Goal: Task Accomplishment & Management: Manage account settings

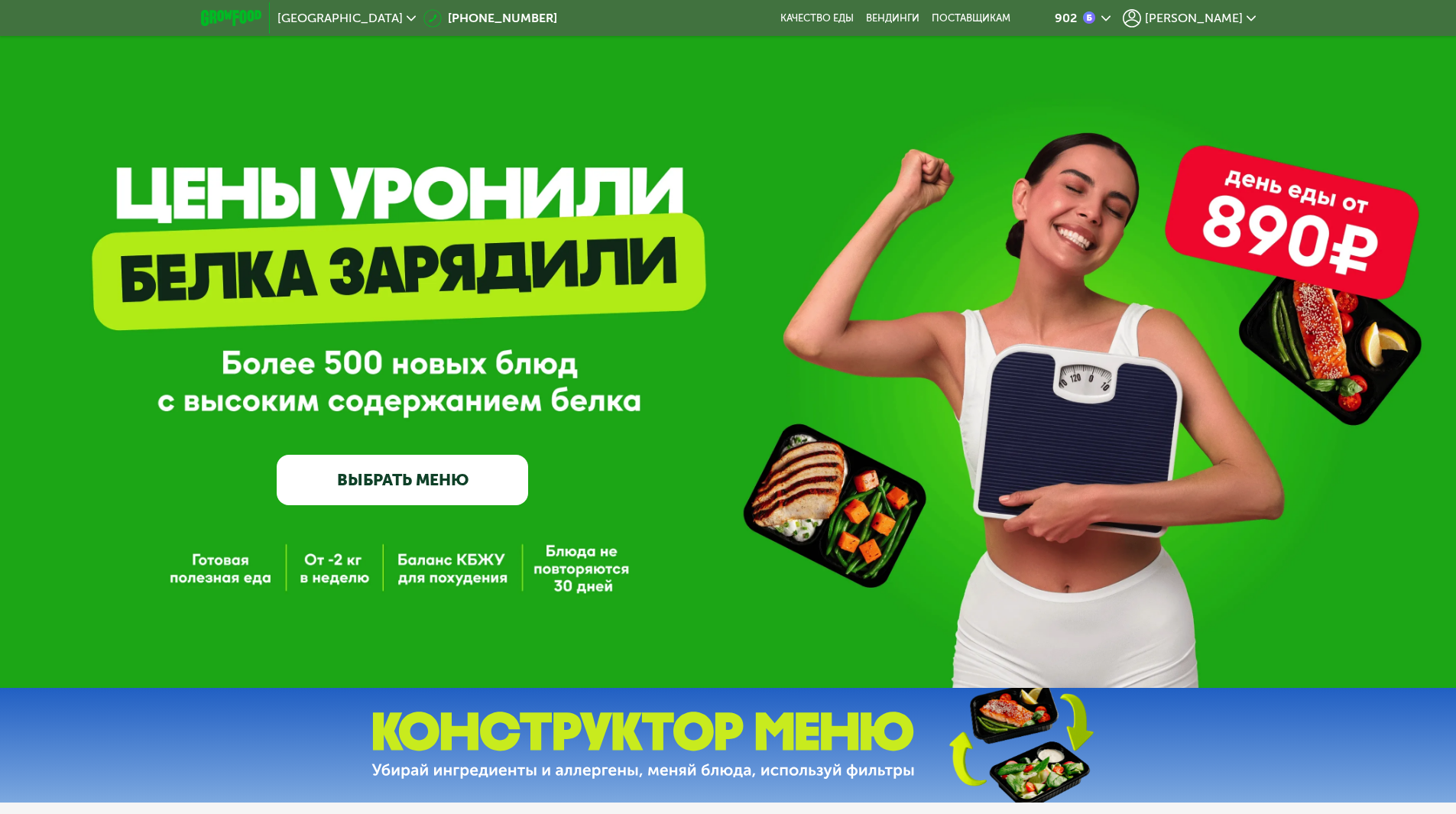
click at [1205, 12] on span "[PERSON_NAME]" at bounding box center [1194, 18] width 98 height 12
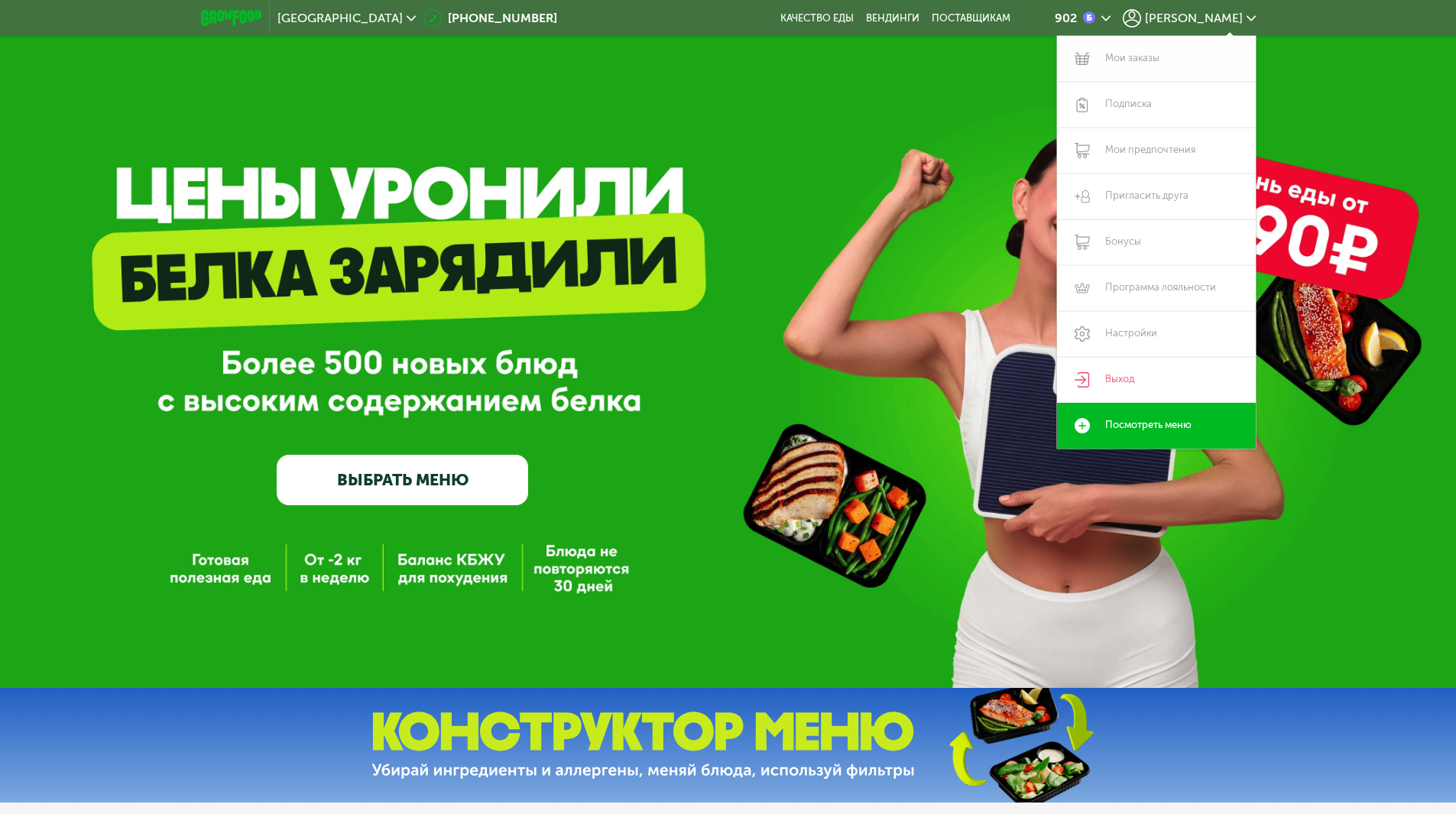
click at [1123, 63] on link "Мои заказы" at bounding box center [1156, 59] width 198 height 46
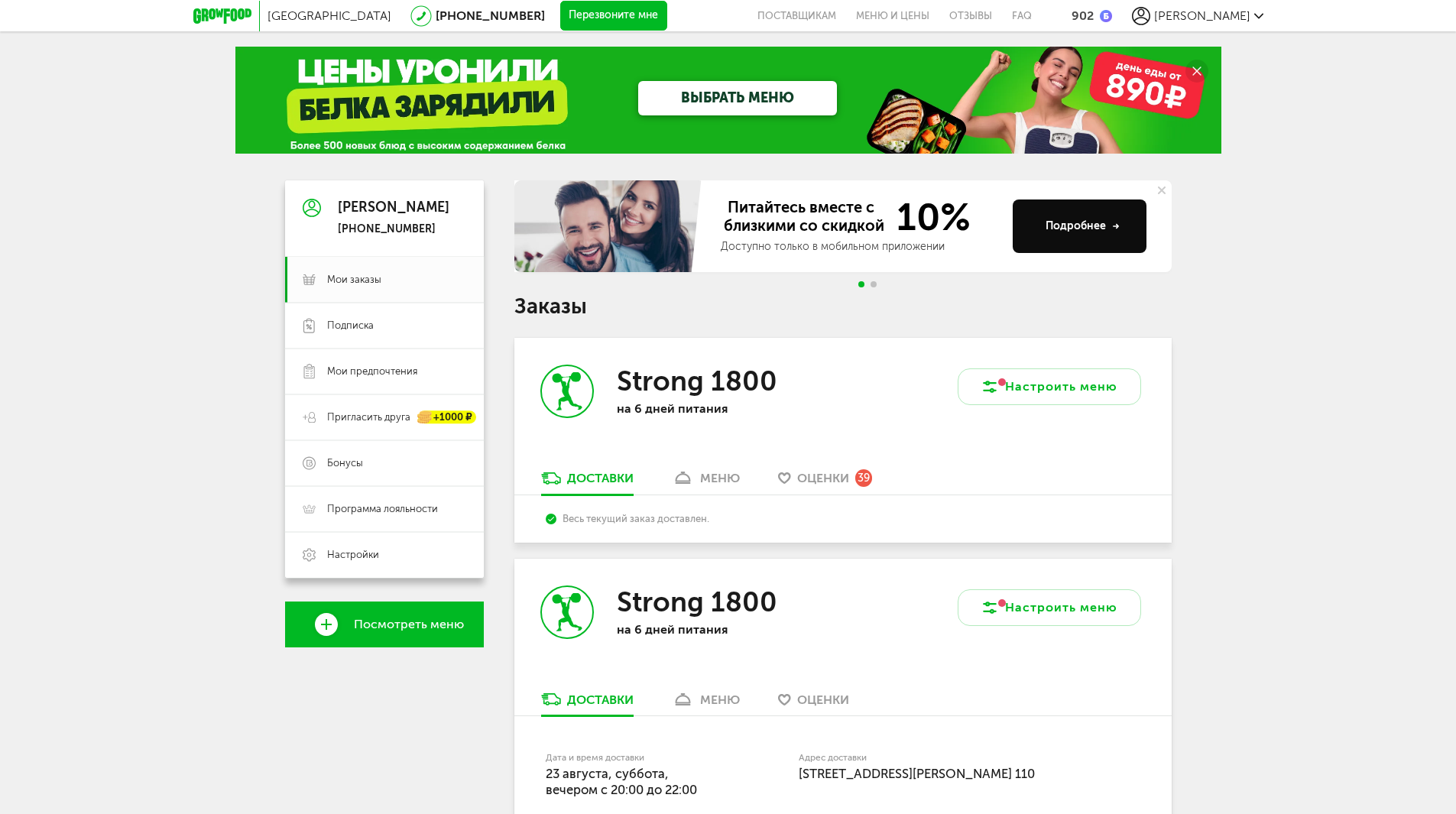
click at [712, 481] on div "меню" at bounding box center [720, 477] width 40 height 14
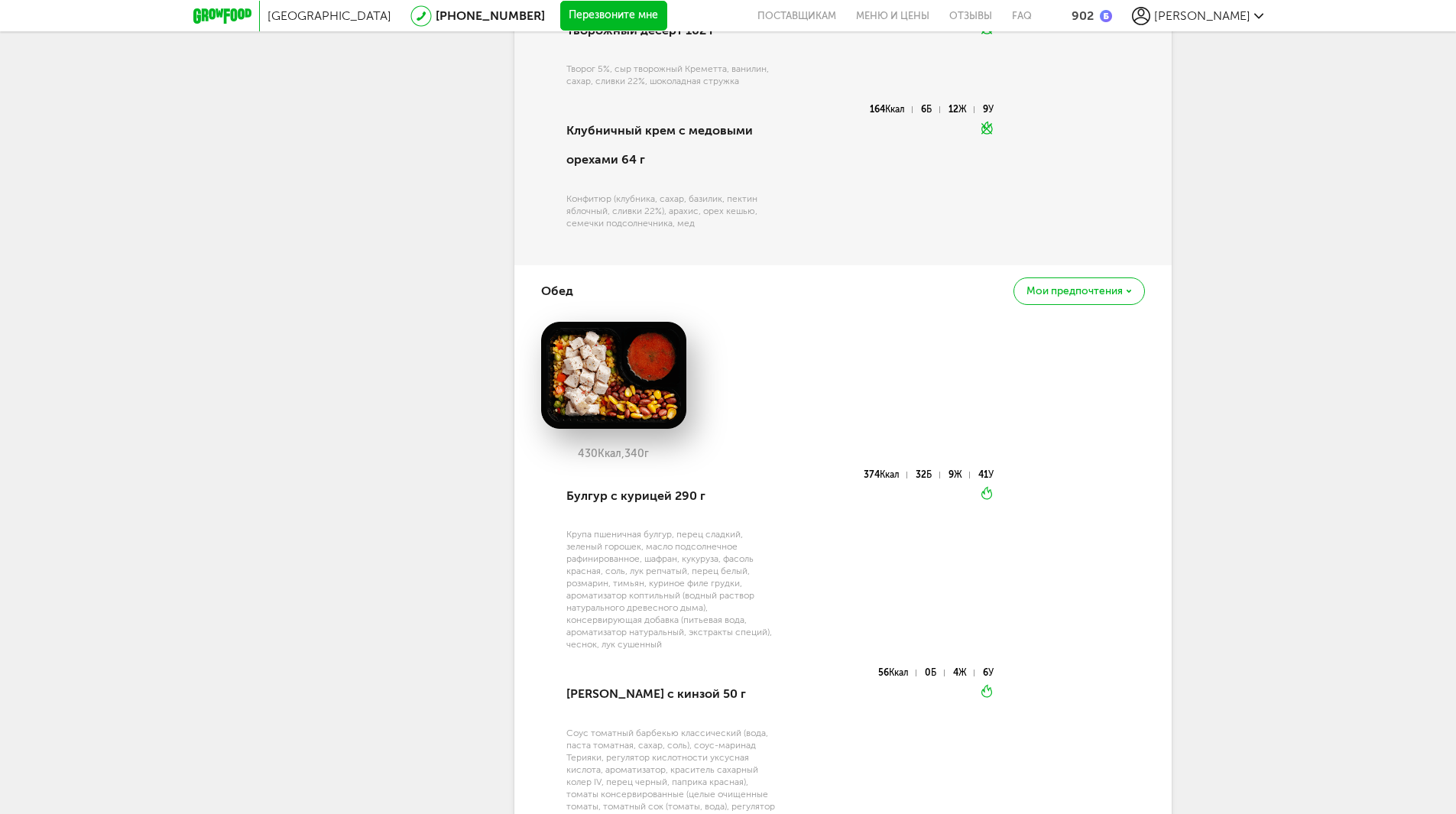
scroll to position [1222, 0]
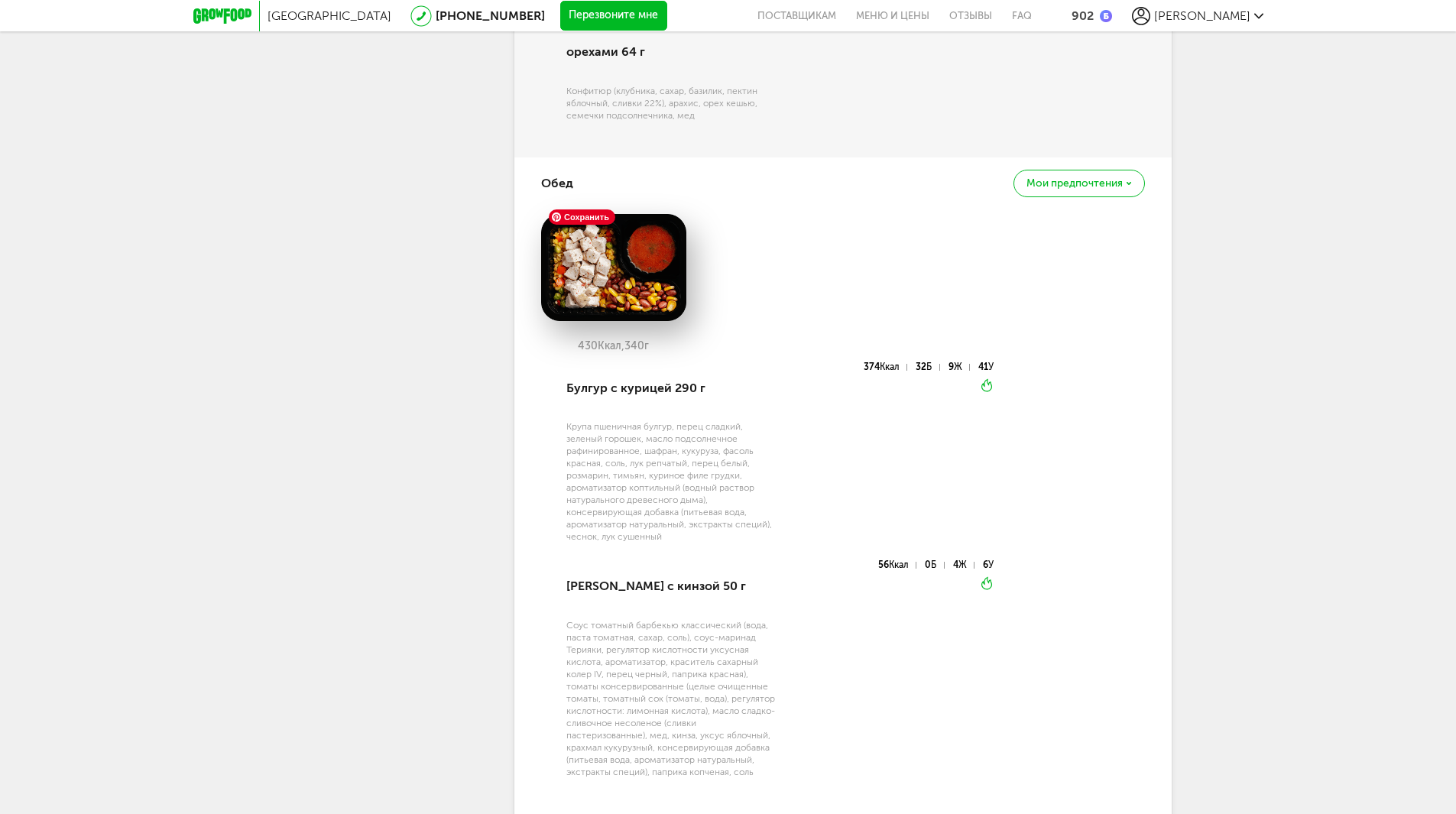
click at [614, 235] on img at bounding box center [614, 267] width 145 height 107
click at [614, 272] on img at bounding box center [614, 267] width 145 height 107
drag, startPoint x: 578, startPoint y: 408, endPoint x: 716, endPoint y: 452, distance: 144.8
click at [716, 452] on div "Крупа пшеничная булгур, перец сладкий, зеленый горошек, масло подсолнечное рафи…" at bounding box center [672, 482] width 212 height 122
click at [715, 453] on div "Крупа пшеничная булгур, перец сладкий, зеленый горошек, масло подсолнечное рафи…" at bounding box center [672, 482] width 212 height 122
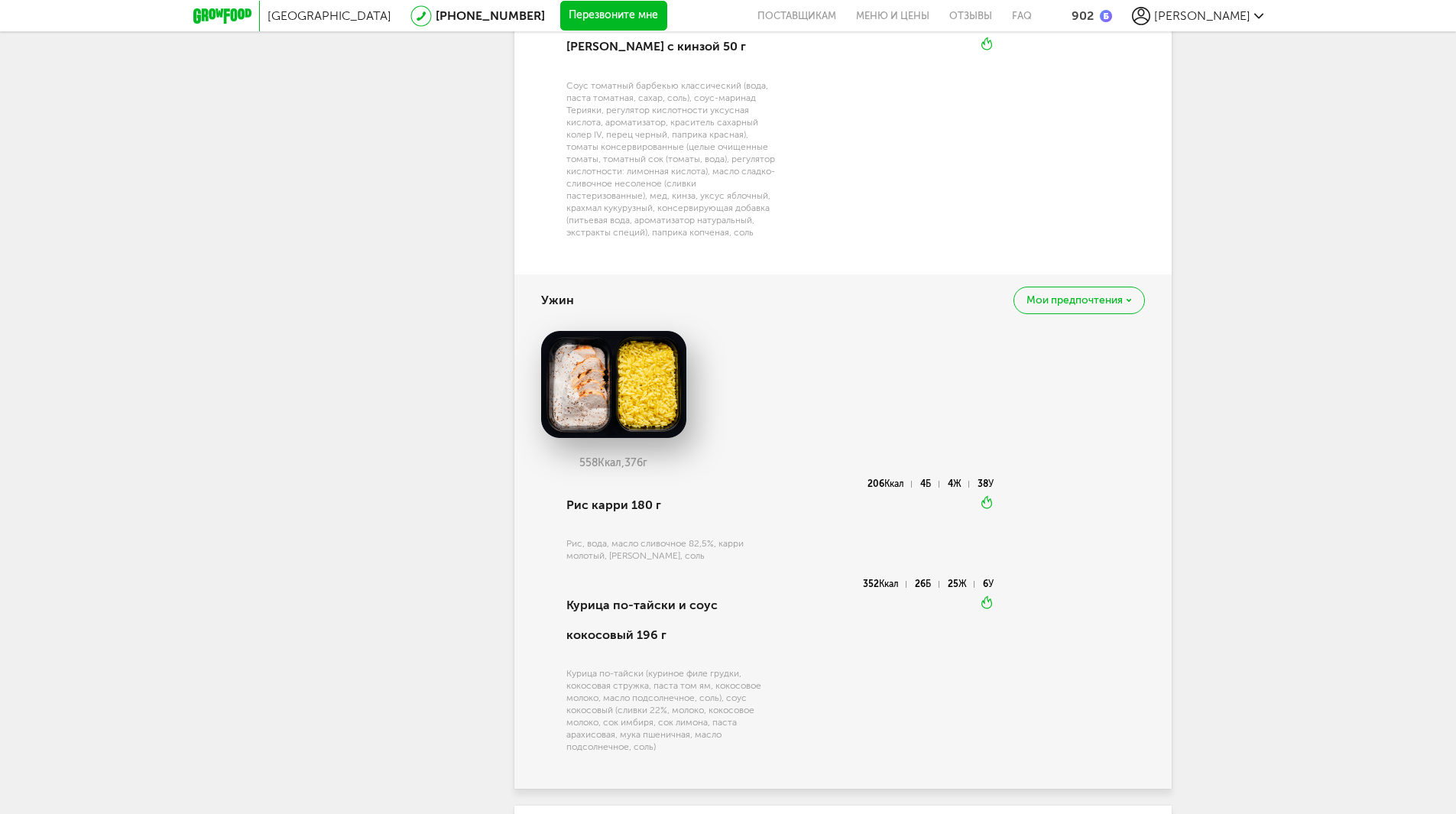
scroll to position [1834, 0]
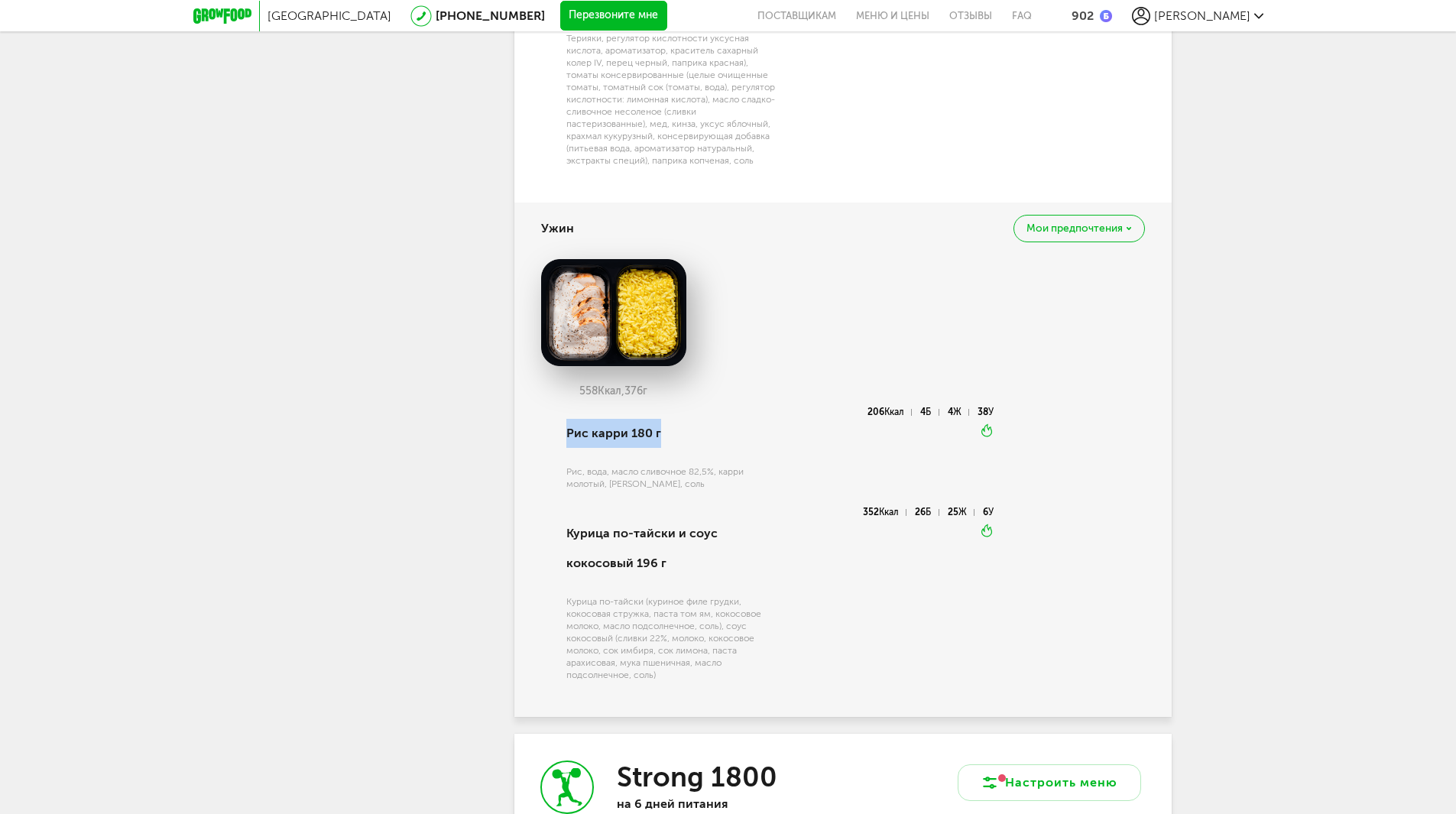
drag, startPoint x: 547, startPoint y: 415, endPoint x: 707, endPoint y: 420, distance: 160.1
click at [707, 420] on div "Рис карри 180 г Рис, вода, масло сливочное 82,5%, карри молотый, соус карри, со…" at bounding box center [767, 553] width 453 height 291
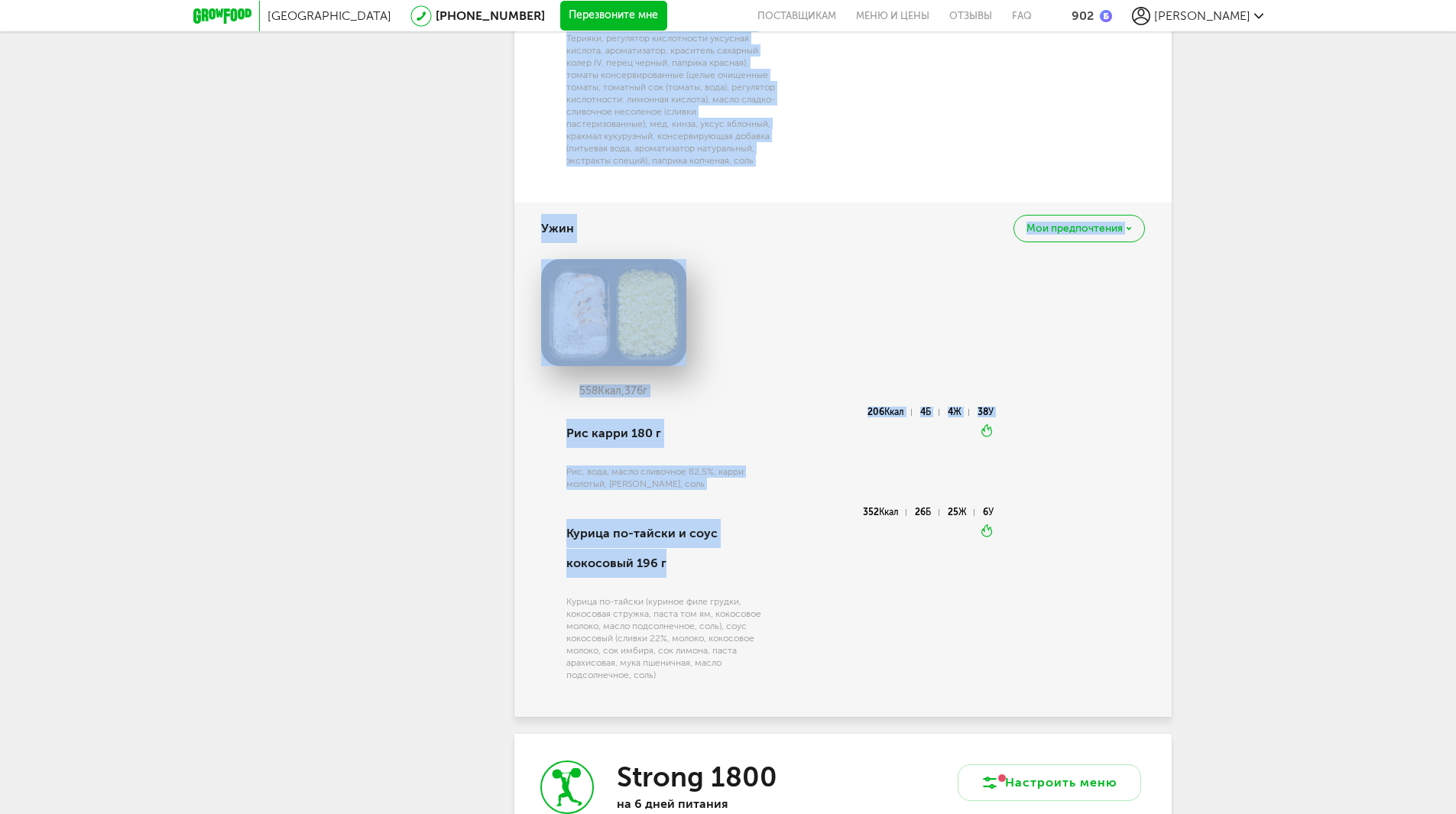
drag, startPoint x: 727, startPoint y: 560, endPoint x: 486, endPoint y: 403, distance: 287.6
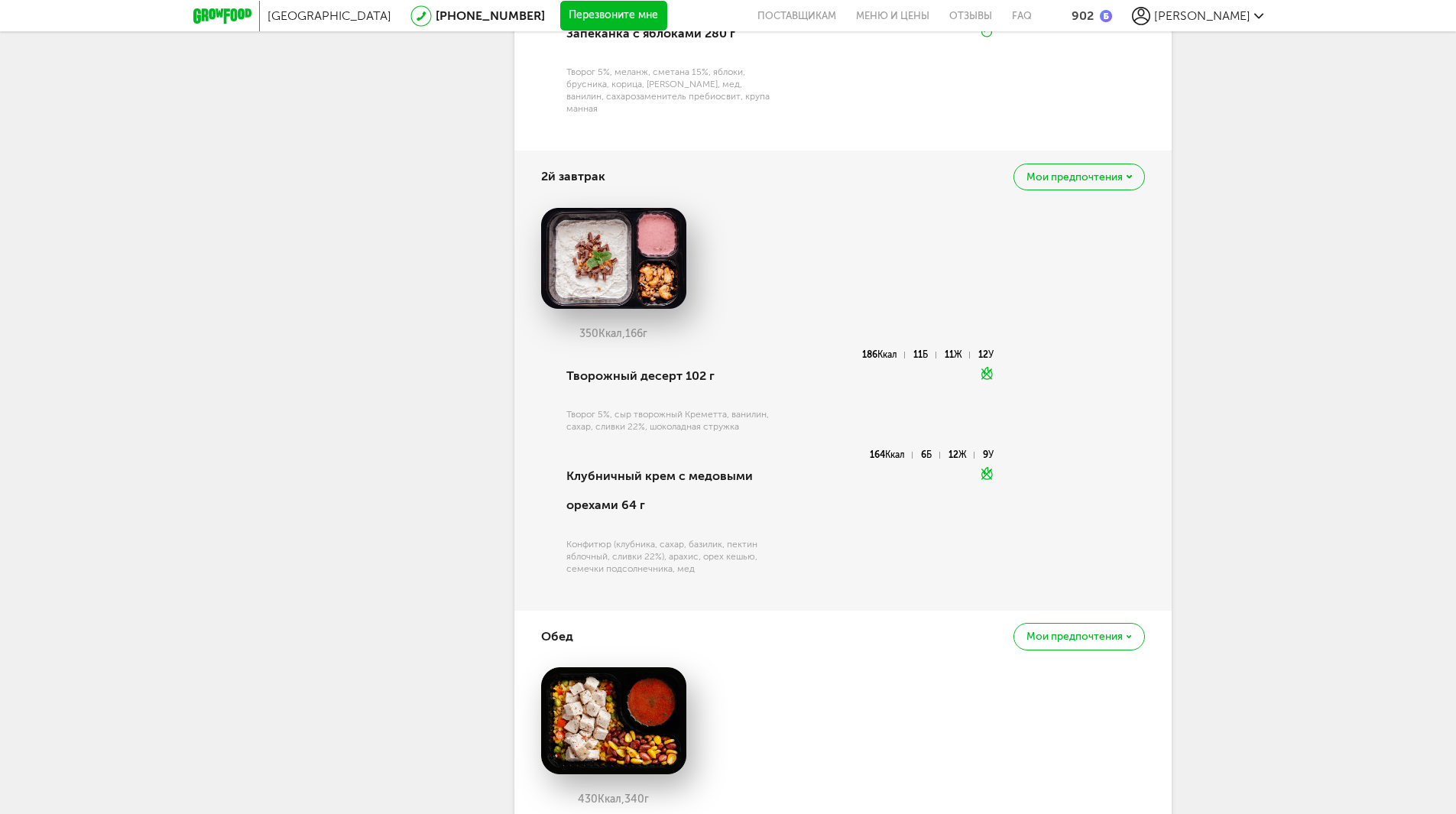
scroll to position [764, 0]
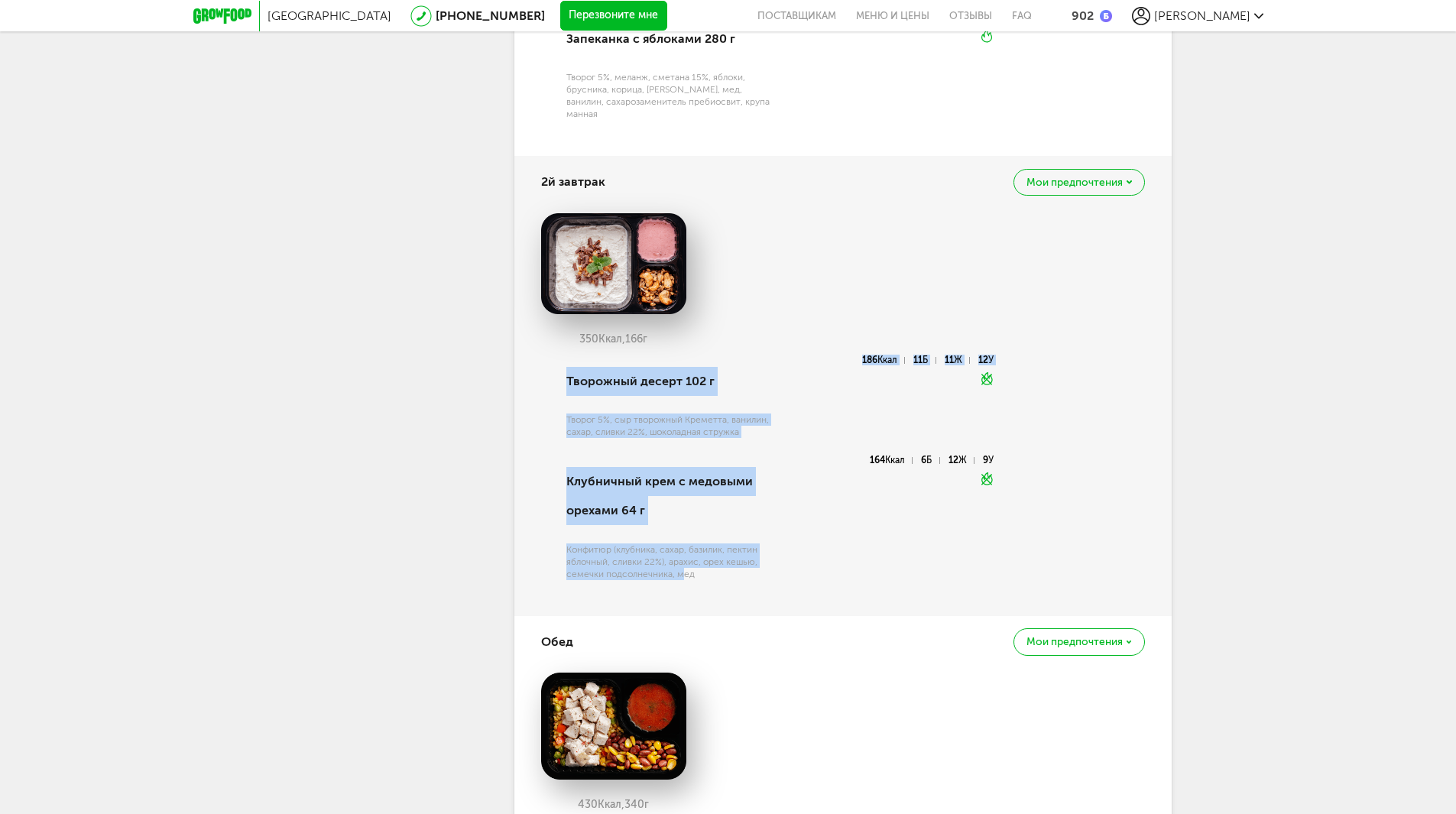
drag, startPoint x: 645, startPoint y: 506, endPoint x: 320, endPoint y: 486, distance: 325.6
click at [681, 577] on div "2й завтрак Мои предпочтения 350 Ккал, 166 г Творожный десерт 102 г Творог 5%, с…" at bounding box center [842, 385] width 657 height 459
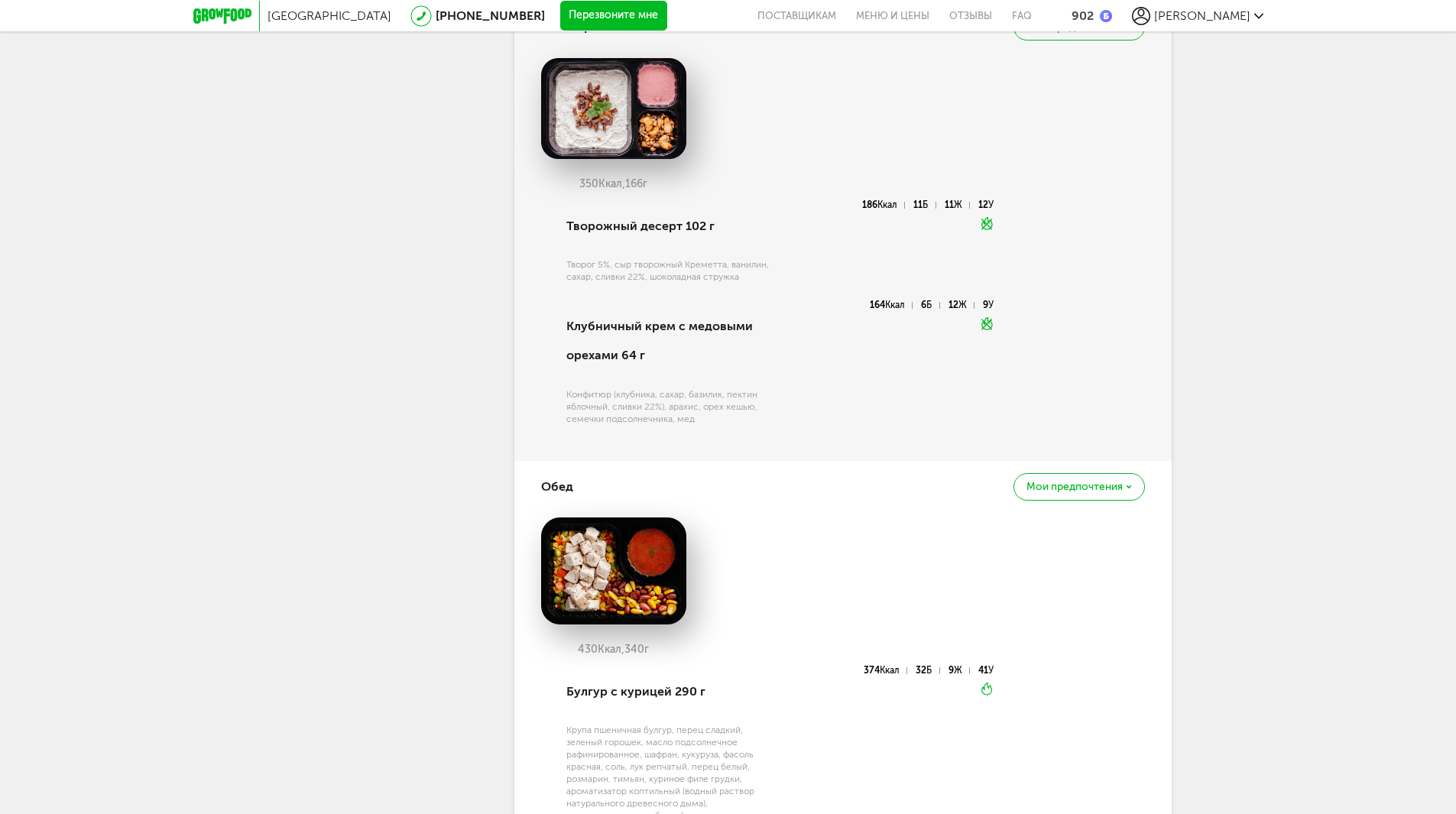
scroll to position [917, 0]
